Goal: Task Accomplishment & Management: Complete application form

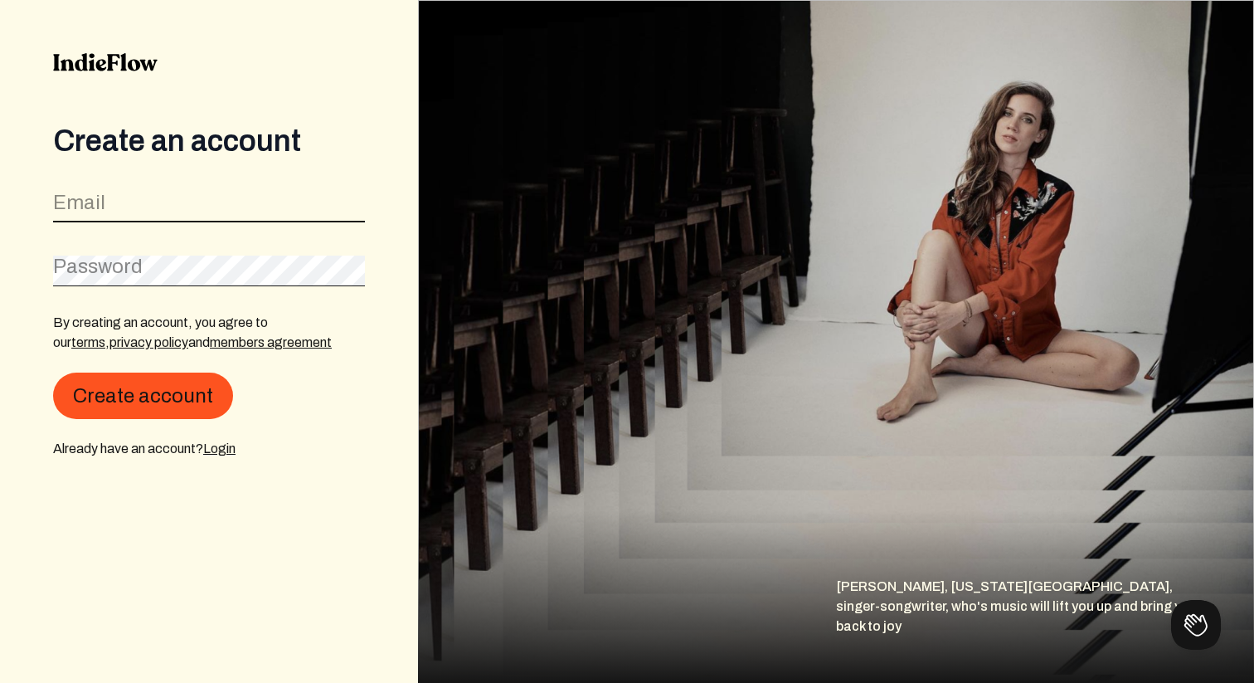
click at [199, 213] on input "email" at bounding box center [209, 207] width 312 height 32
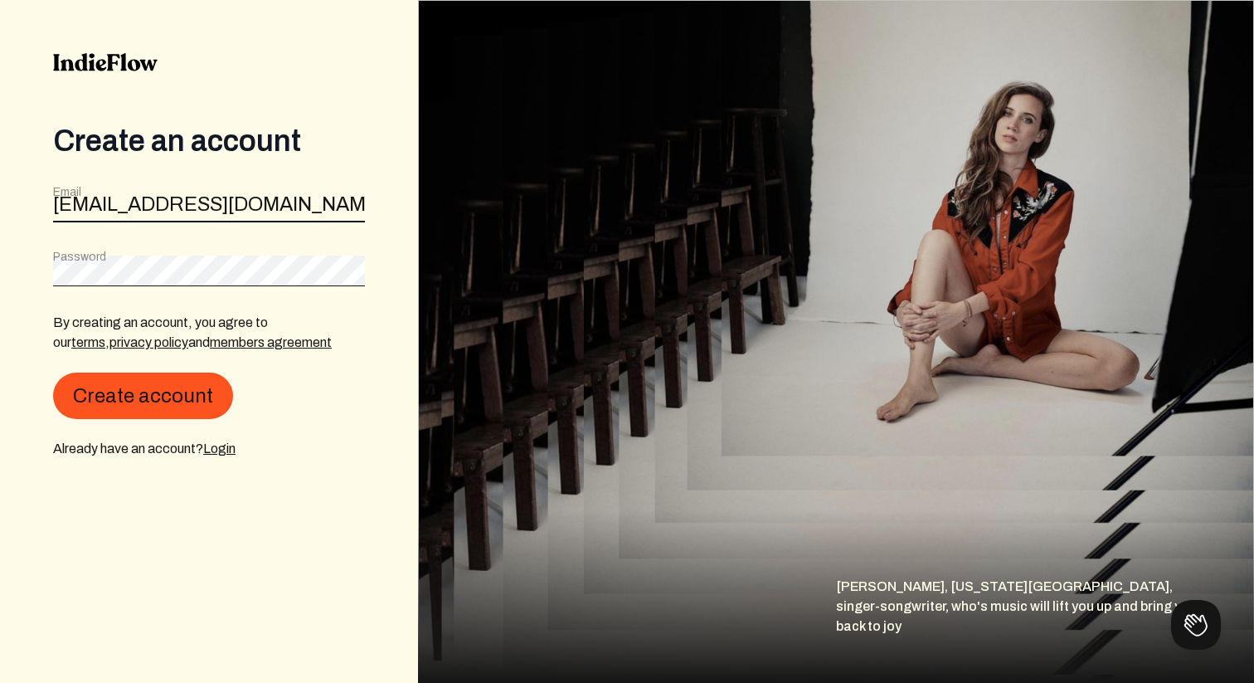
click at [206, 204] on input "[EMAIL_ADDRESS][DOMAIN_NAME]" at bounding box center [209, 207] width 312 height 32
type input "[EMAIL_ADDRESS][DOMAIN_NAME]"
click at [102, 423] on div "By creating an account, you agree to our terms , privacy policy and members agr…" at bounding box center [209, 385] width 312 height 146
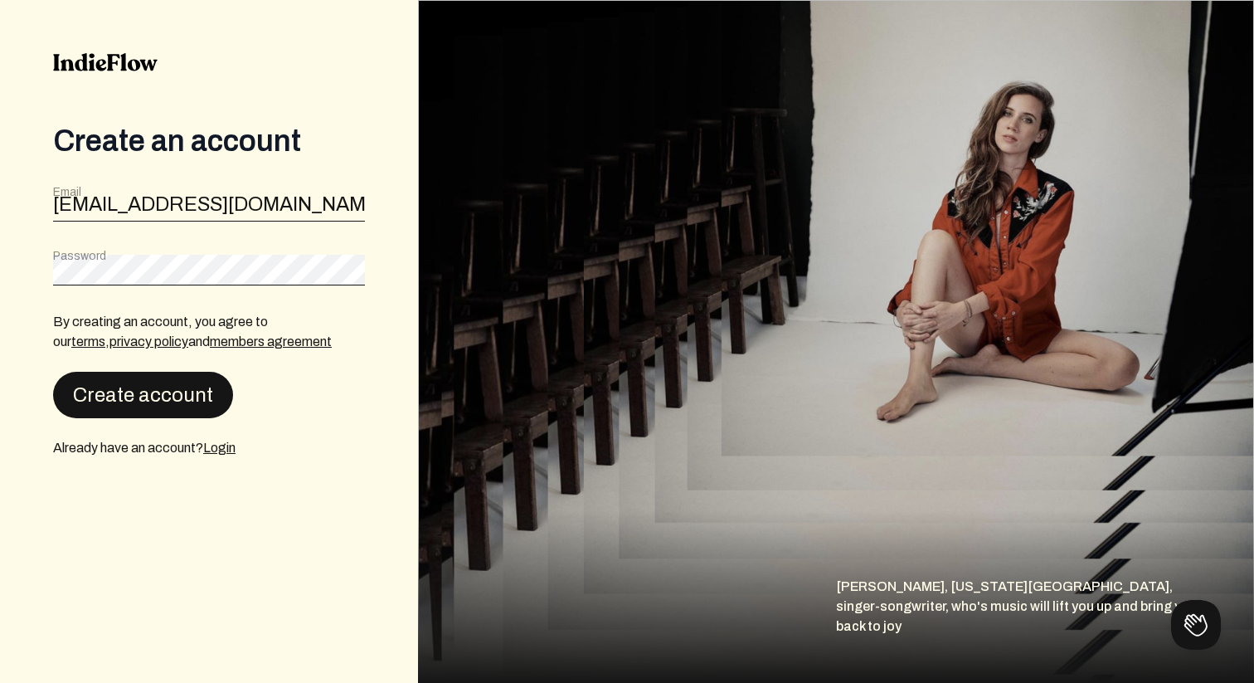
click at [102, 406] on button "Create account" at bounding box center [143, 395] width 180 height 46
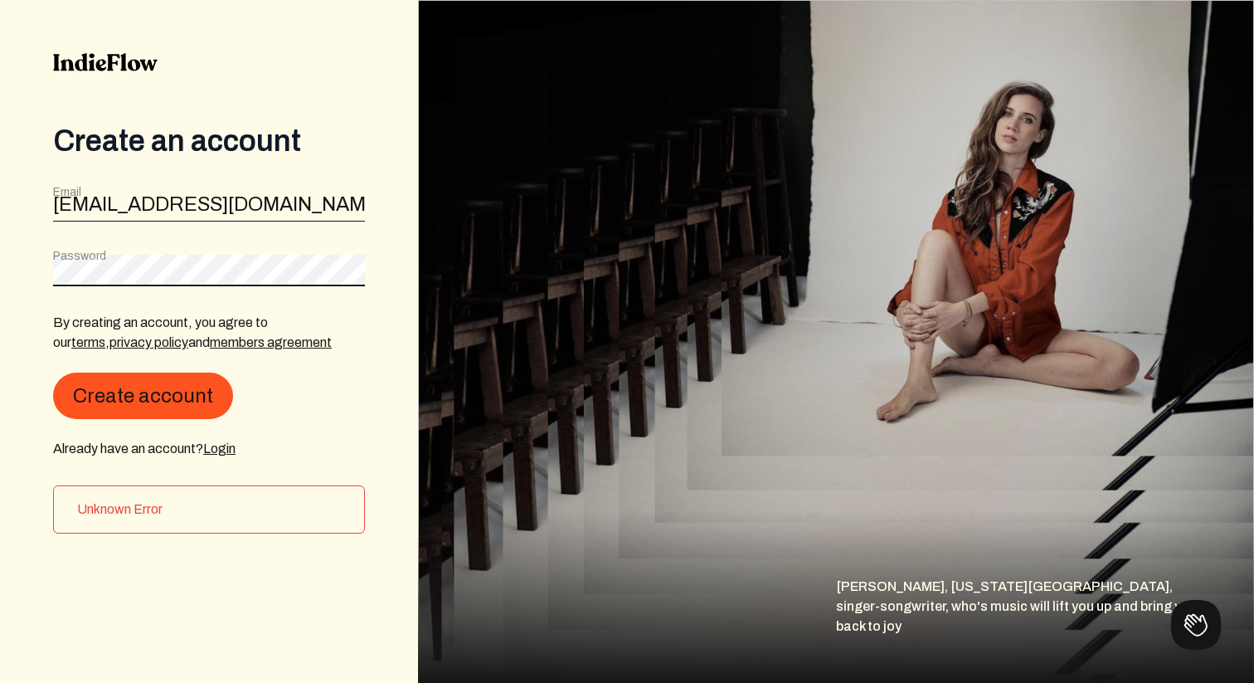
click at [0, 236] on div "Create an account Email [EMAIL_ADDRESS][DOMAIN_NAME] Password By creating an ac…" at bounding box center [209, 341] width 418 height 683
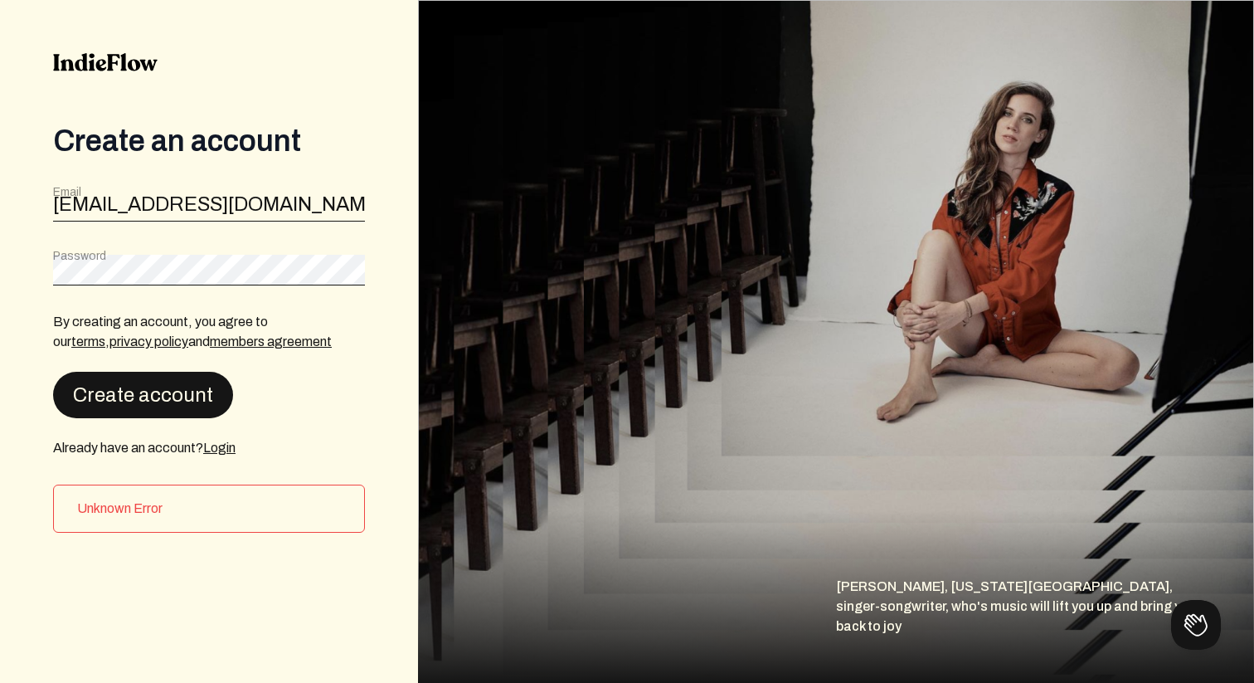
click at [147, 401] on button "Create account" at bounding box center [143, 395] width 180 height 46
click at [177, 388] on button "Create account" at bounding box center [143, 395] width 180 height 46
